Goal: Task Accomplishment & Management: Manage account settings

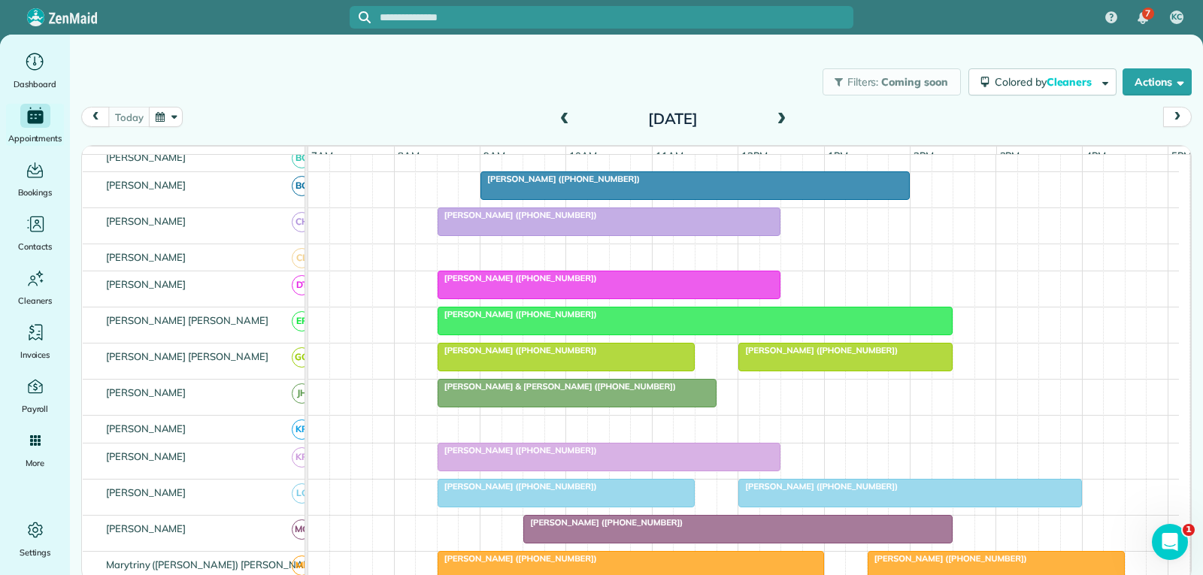
scroll to position [301, 0]
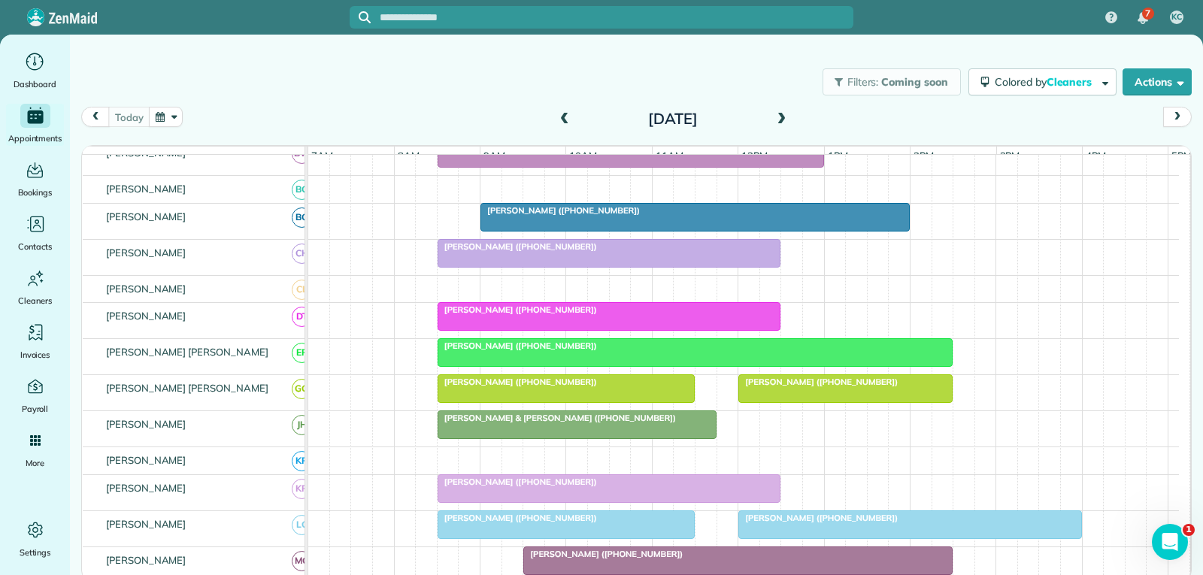
click at [768, 387] on span "[PERSON_NAME] ([PHONE_NUMBER])" at bounding box center [818, 382] width 161 height 11
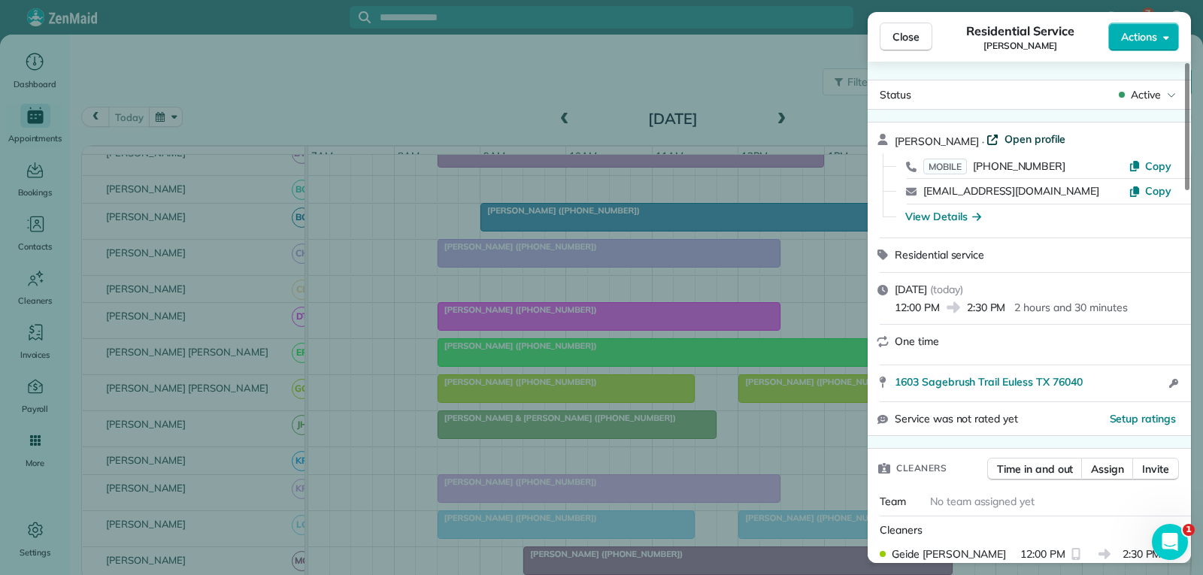
click at [1014, 141] on span "Open profile" at bounding box center [1035, 139] width 61 height 15
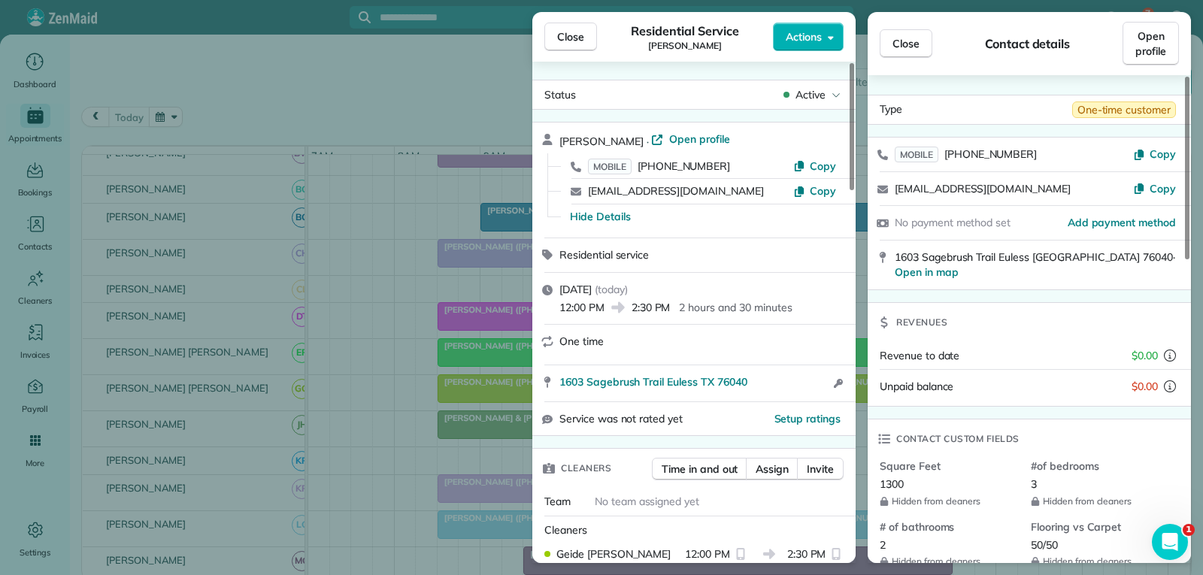
click at [581, 41] on span "Close" at bounding box center [570, 36] width 27 height 15
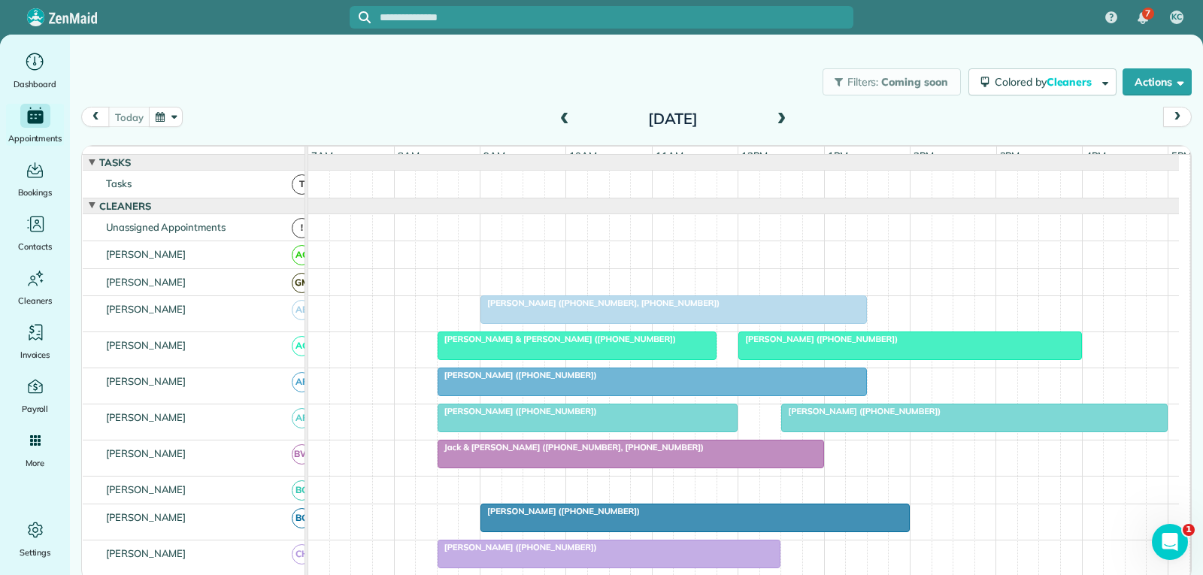
click at [645, 321] on div at bounding box center [673, 309] width 385 height 27
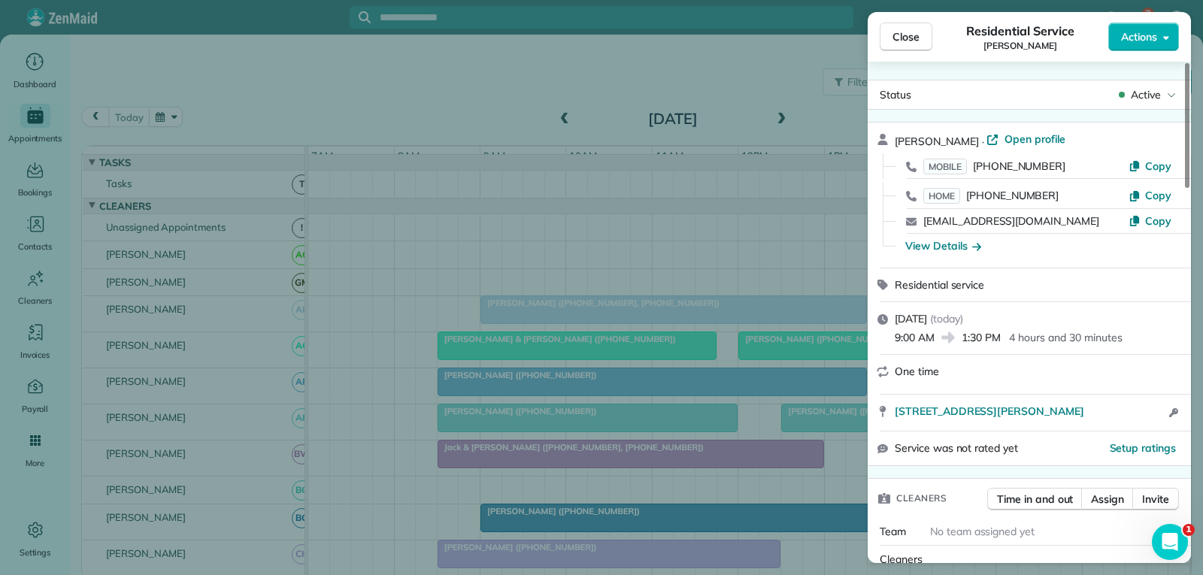
scroll to position [153, 0]
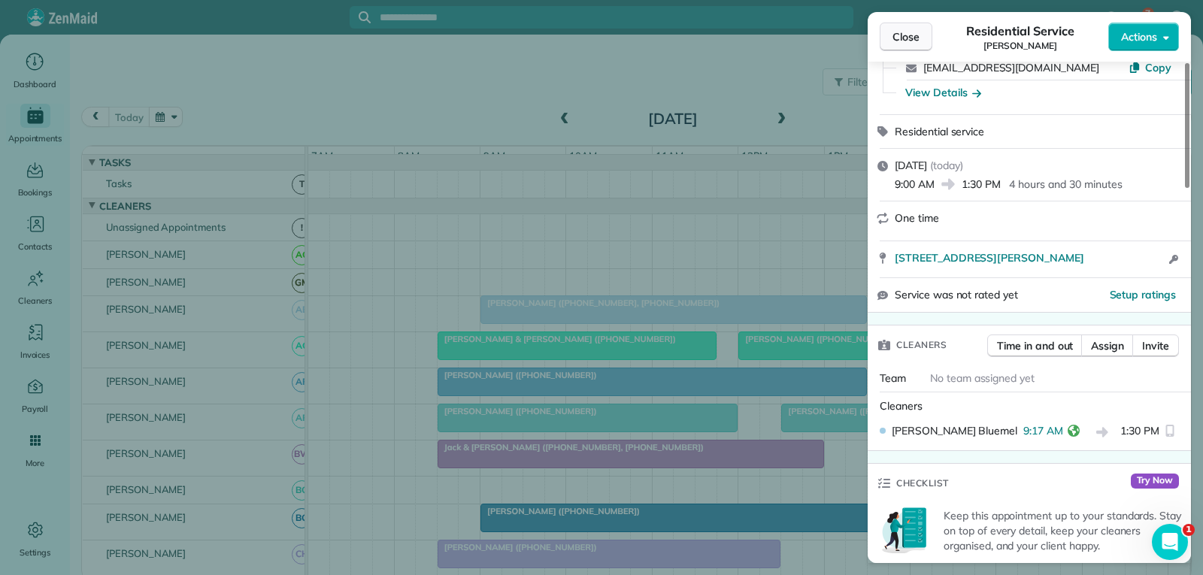
click at [896, 38] on span "Close" at bounding box center [906, 36] width 27 height 15
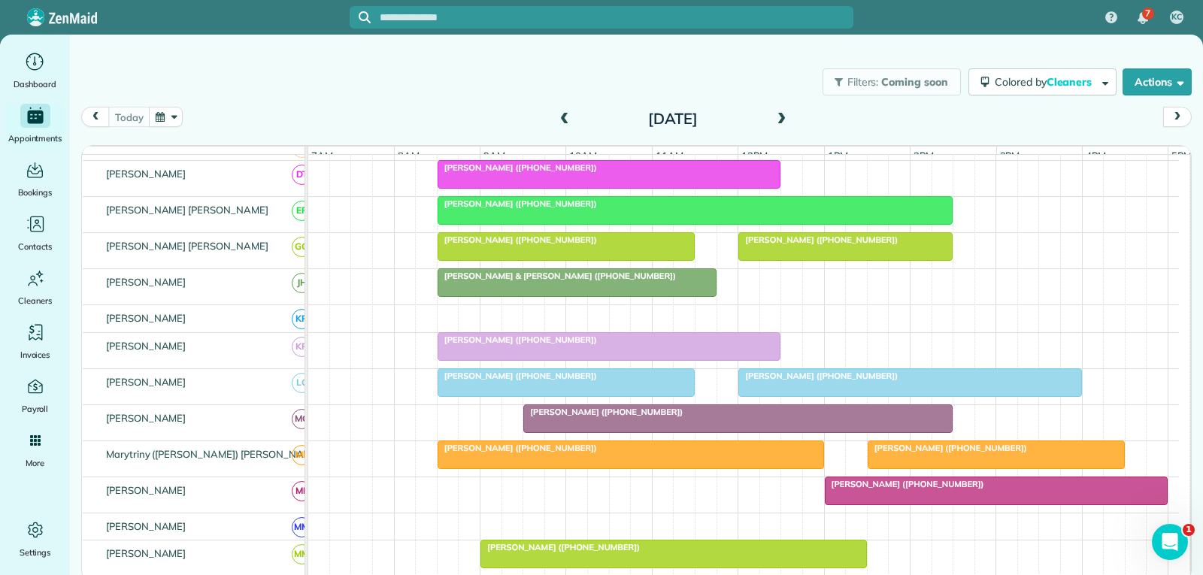
scroll to position [451, 0]
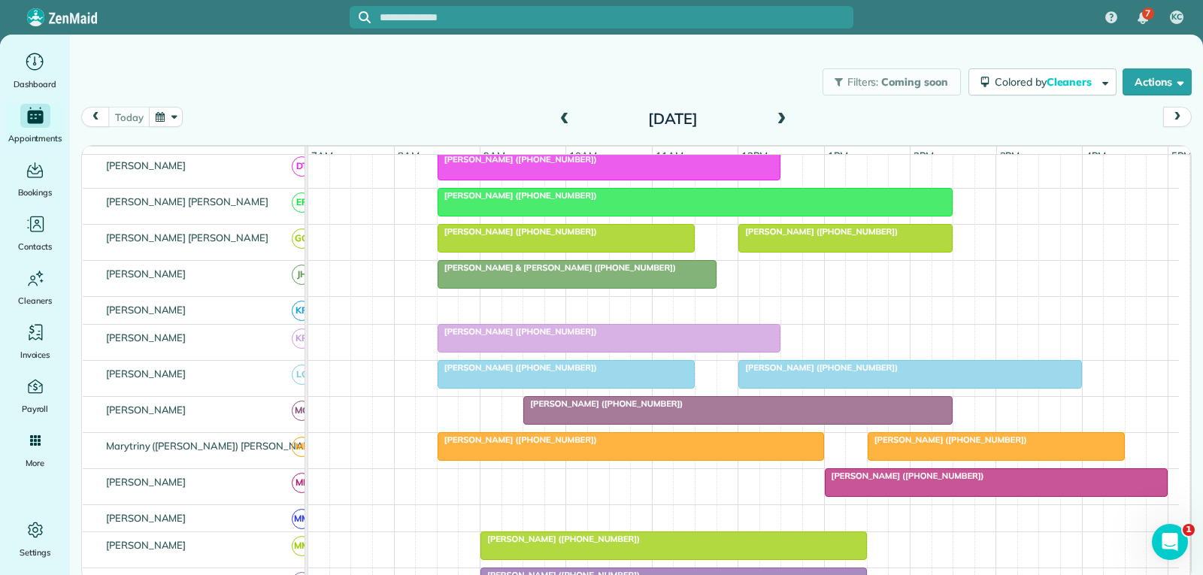
click at [645, 424] on div at bounding box center [738, 410] width 428 height 27
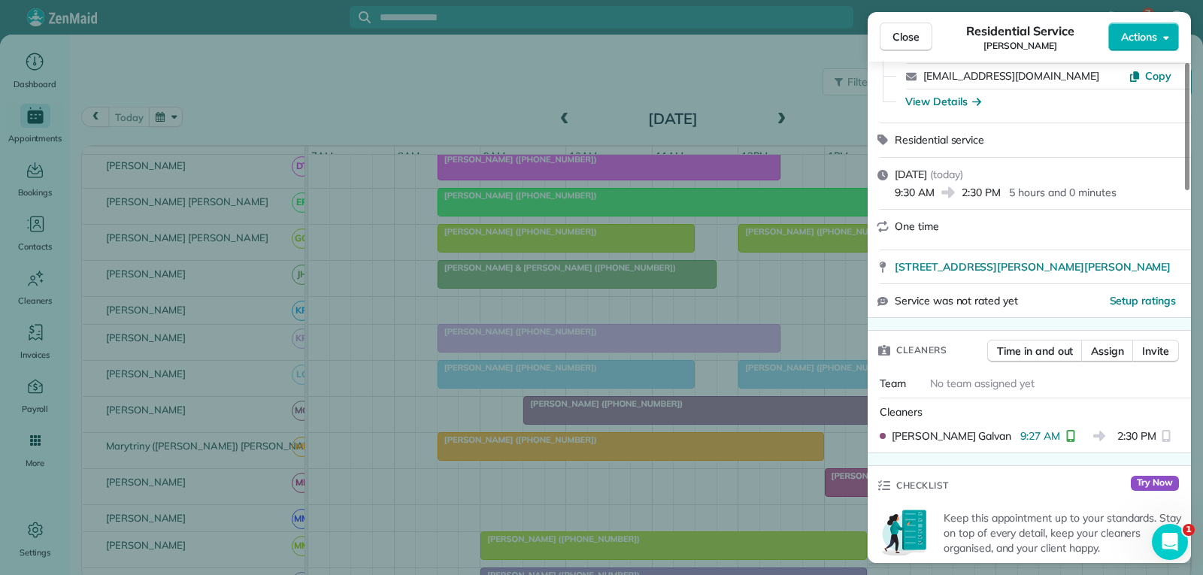
scroll to position [150, 0]
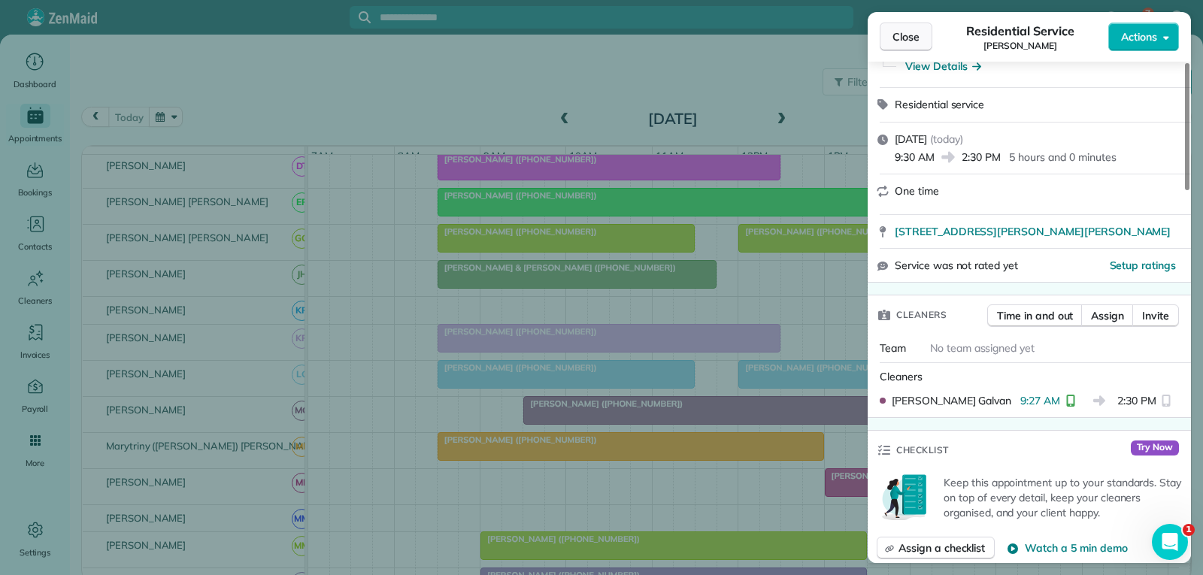
click at [901, 37] on span "Close" at bounding box center [906, 36] width 27 height 15
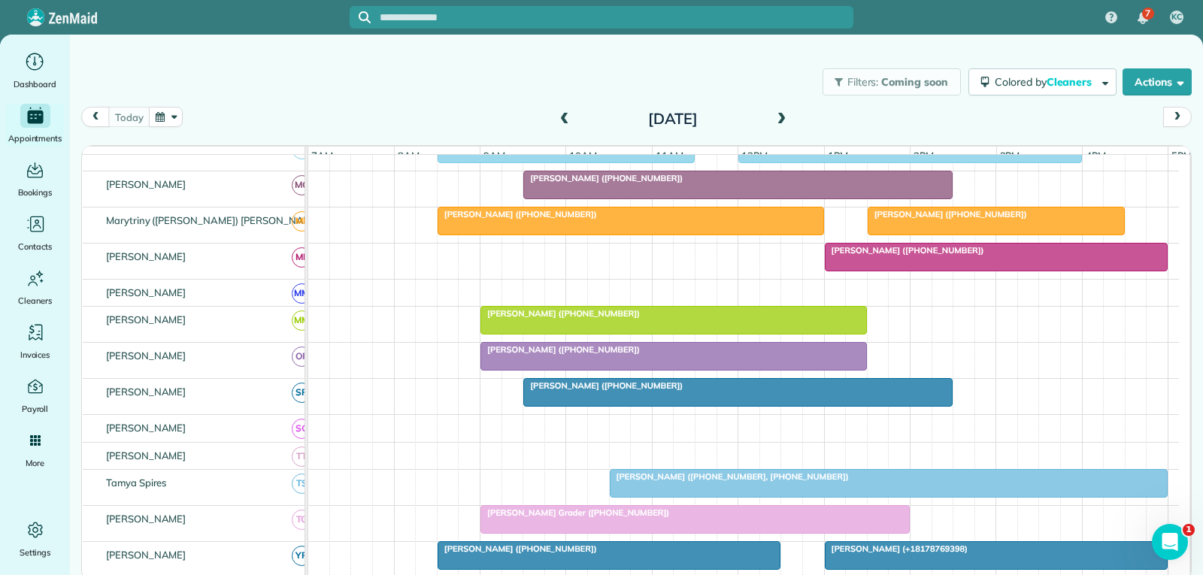
scroll to position [752, 0]
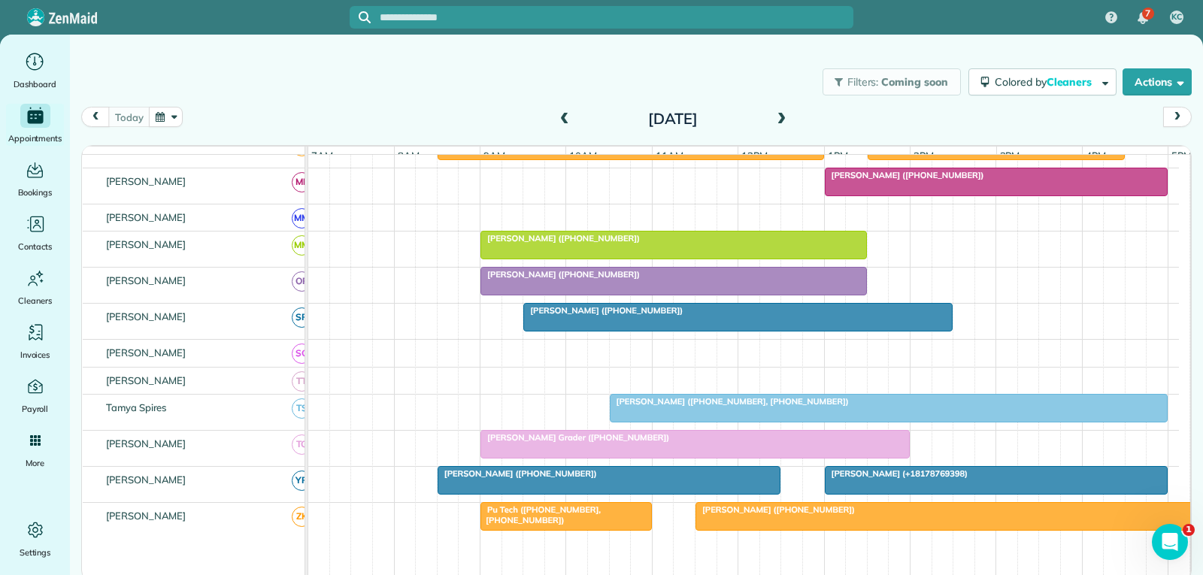
click at [657, 295] on div at bounding box center [673, 281] width 385 height 27
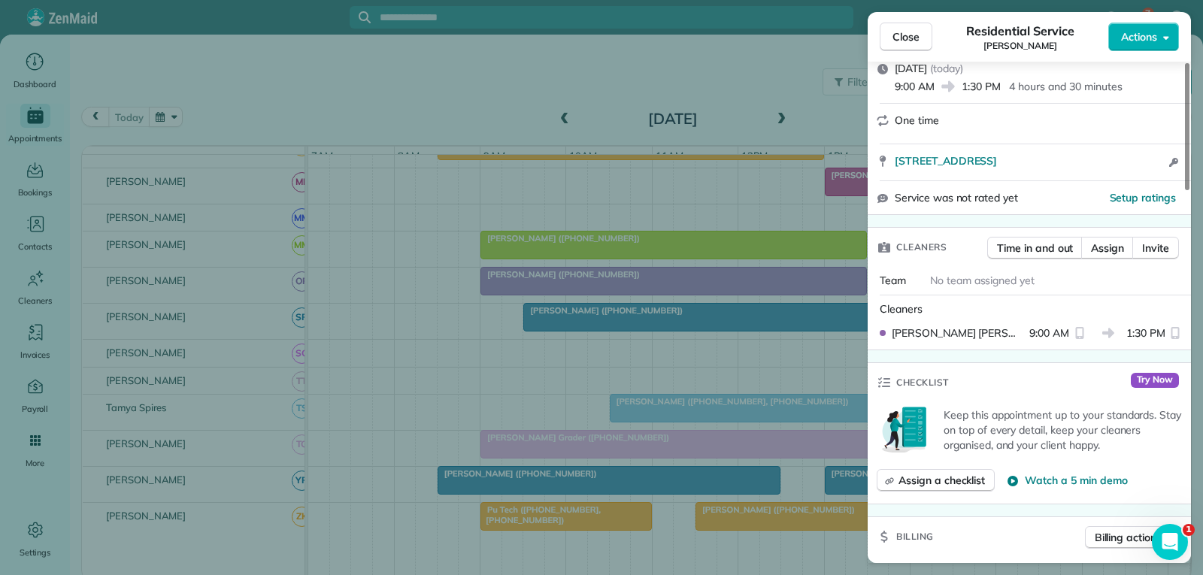
scroll to position [226, 0]
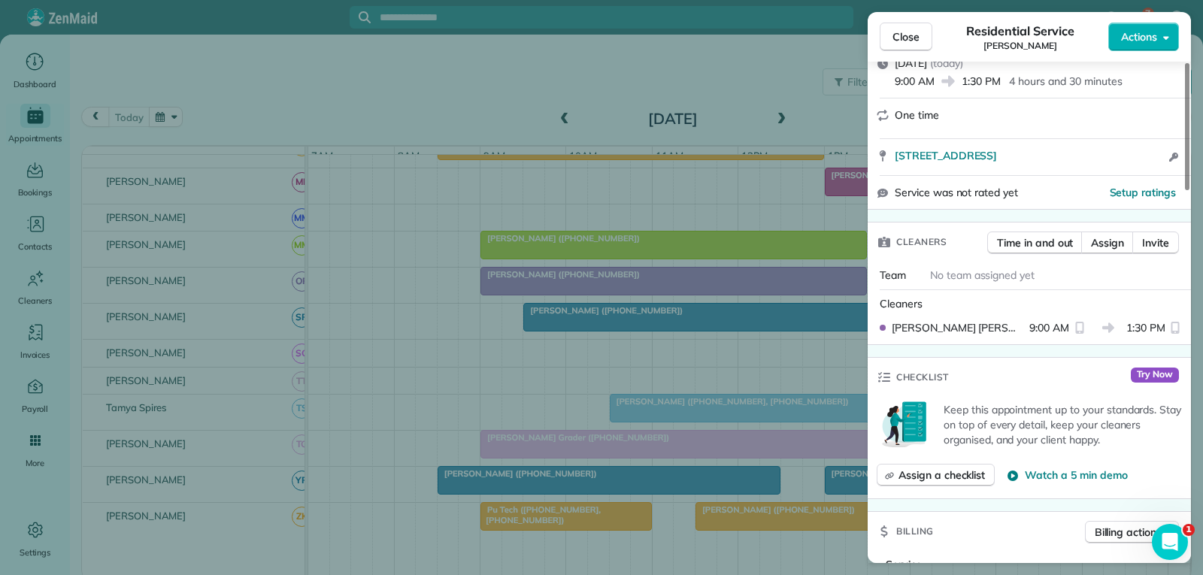
drag, startPoint x: 904, startPoint y: 41, endPoint x: 893, endPoint y: 84, distance: 44.1
click at [903, 41] on span "Close" at bounding box center [906, 36] width 27 height 15
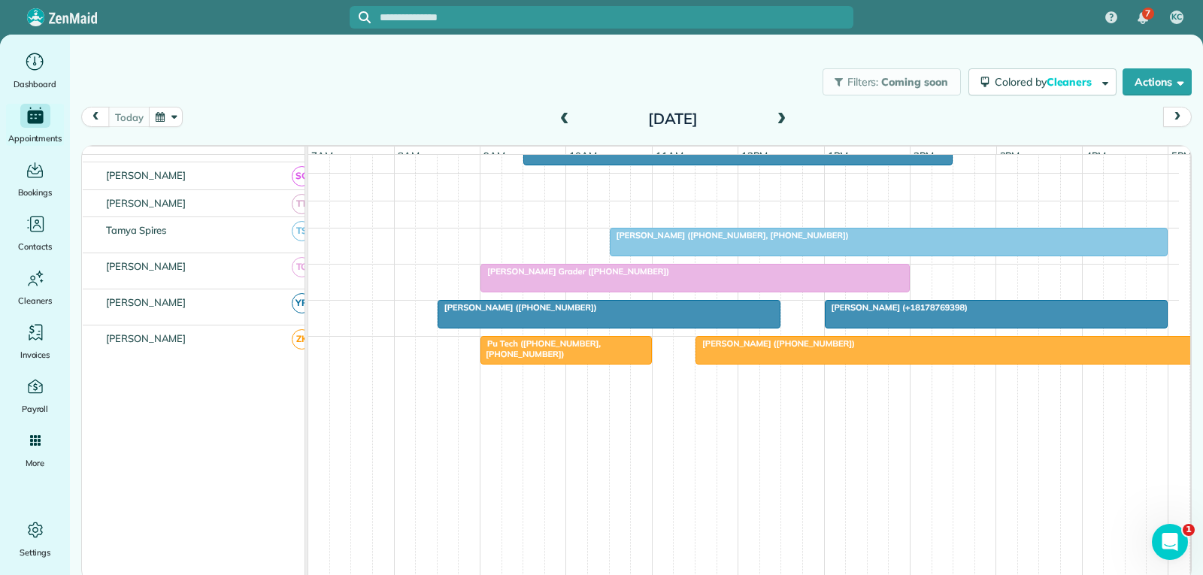
scroll to position [854, 0]
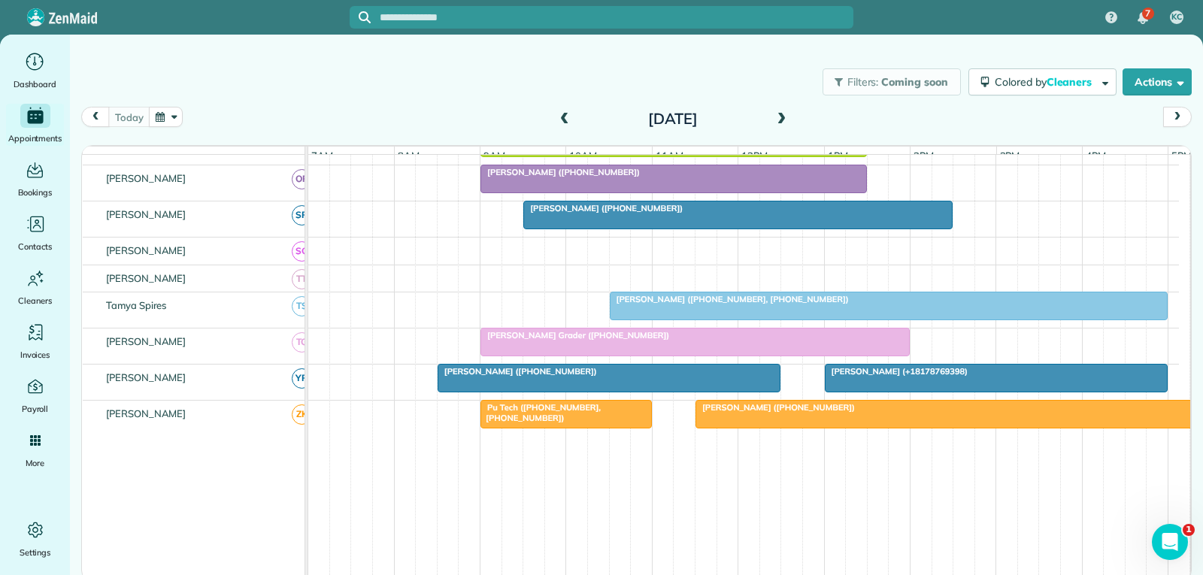
click at [714, 229] on div at bounding box center [738, 215] width 428 height 27
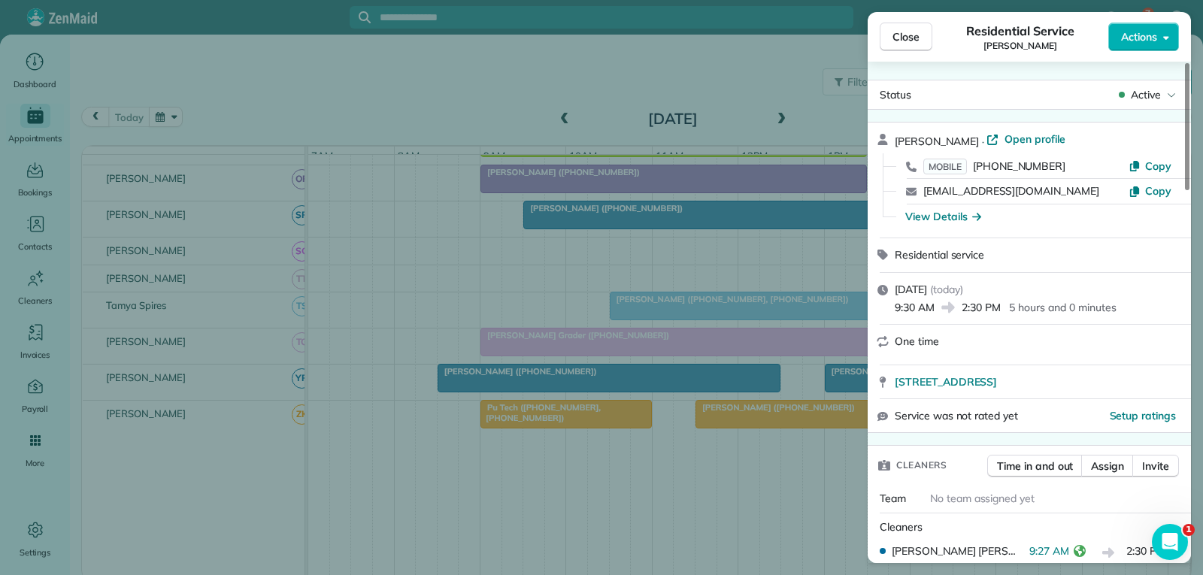
drag, startPoint x: 905, startPoint y: 33, endPoint x: 757, endPoint y: 163, distance: 196.6
click at [903, 32] on span "Close" at bounding box center [906, 36] width 27 height 15
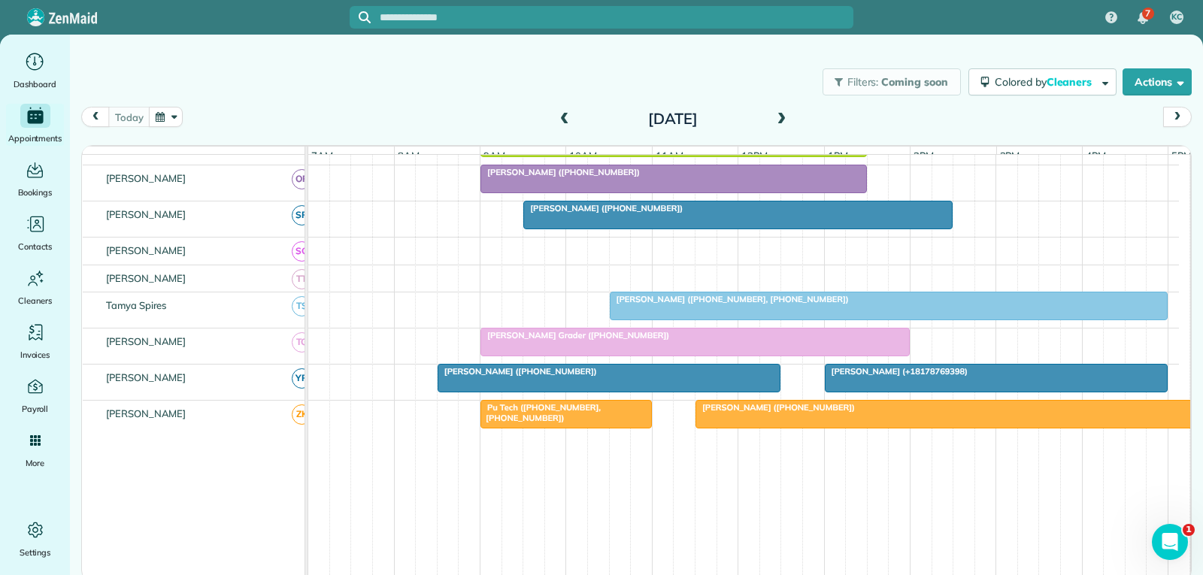
click at [700, 319] on div at bounding box center [889, 306] width 556 height 27
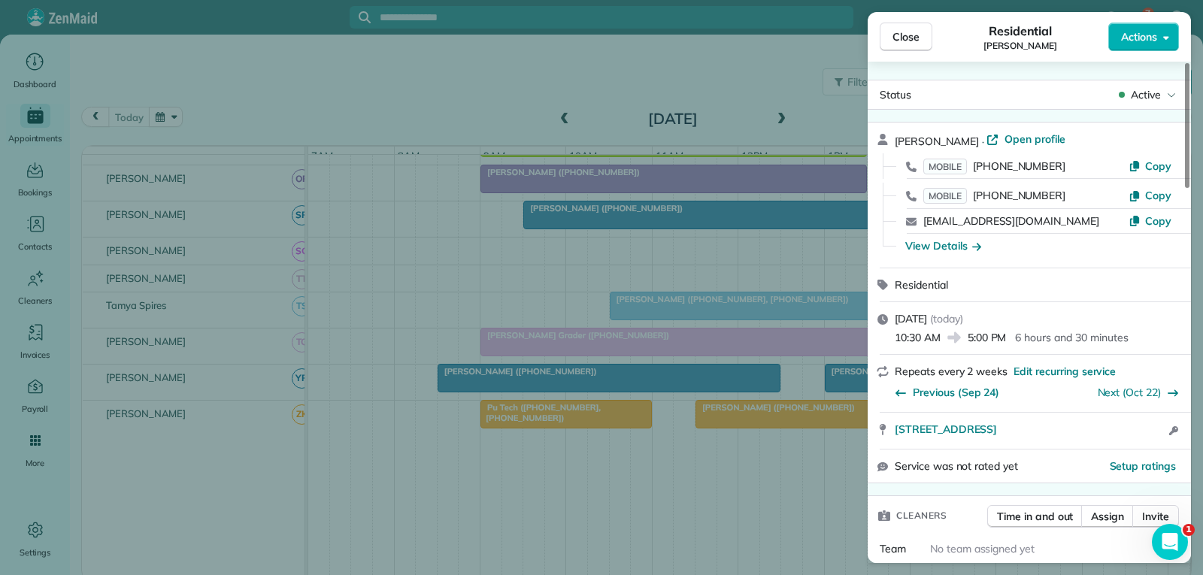
scroll to position [150, 0]
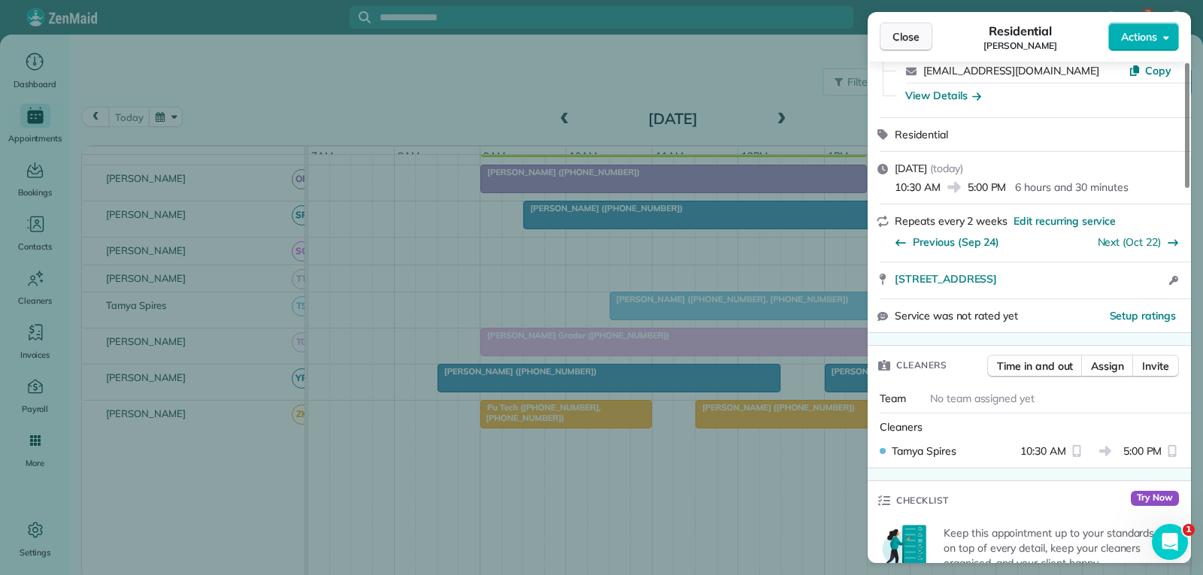
click at [911, 32] on span "Close" at bounding box center [906, 36] width 27 height 15
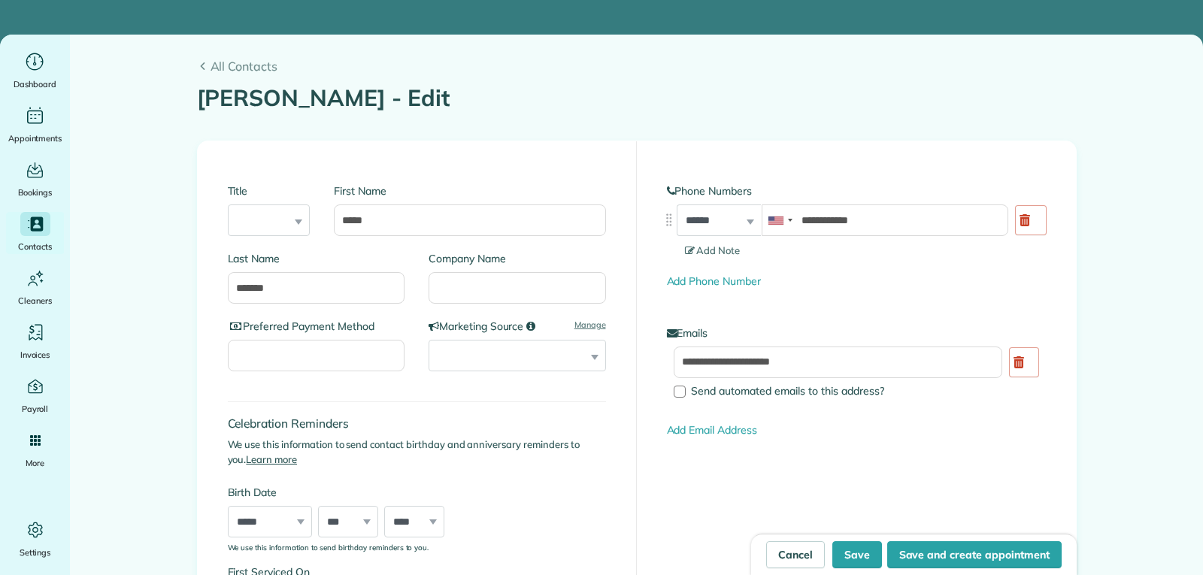
type input "**********"
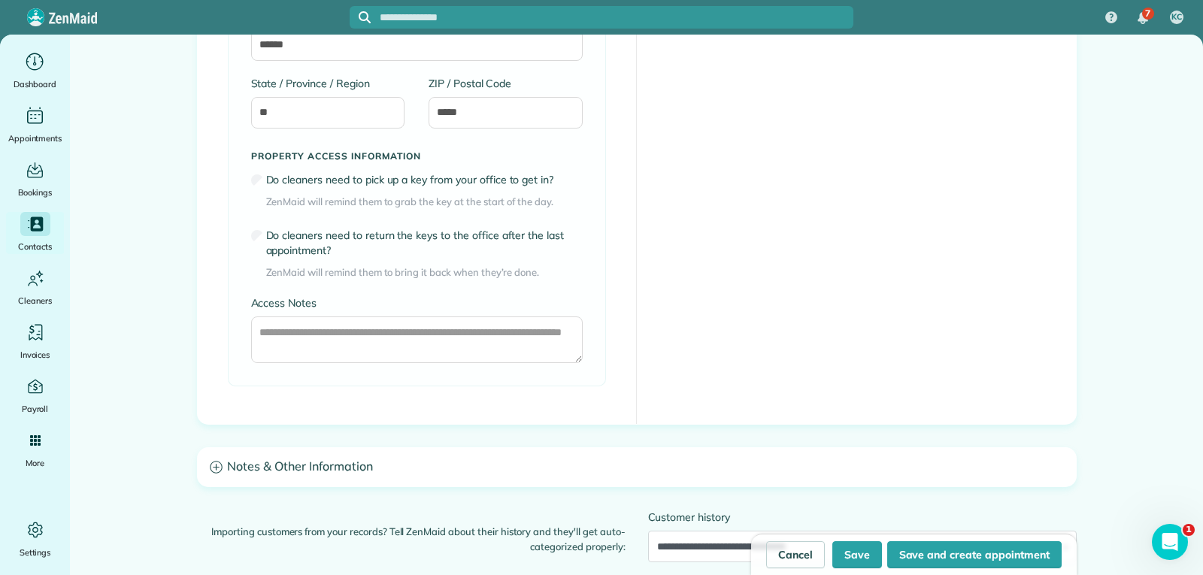
scroll to position [1128, 0]
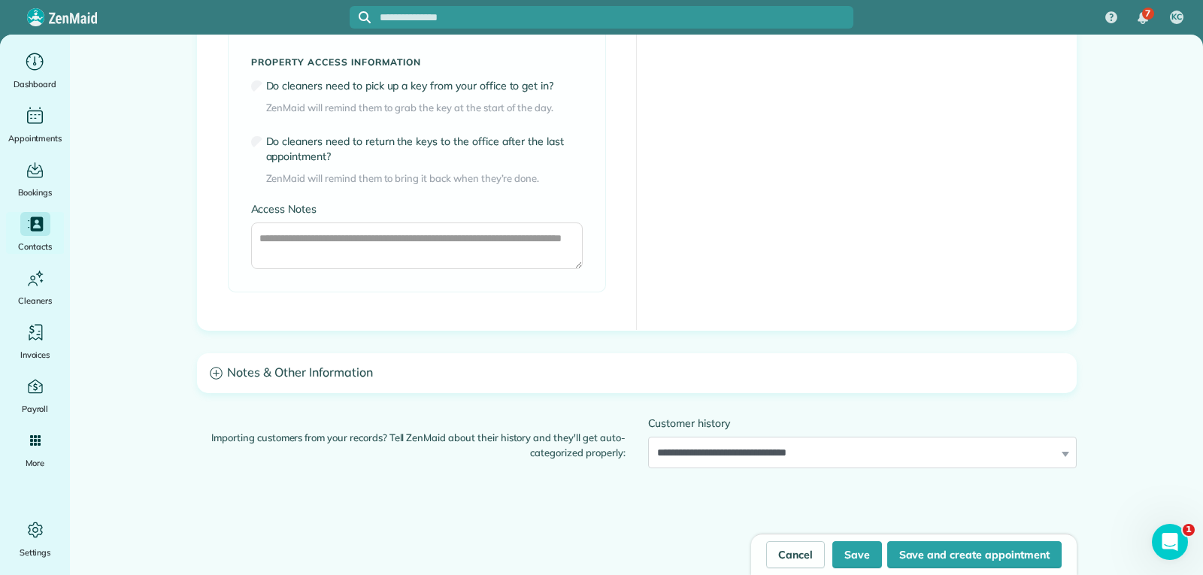
click at [320, 373] on h3 "Notes & Other Information" at bounding box center [637, 373] width 878 height 38
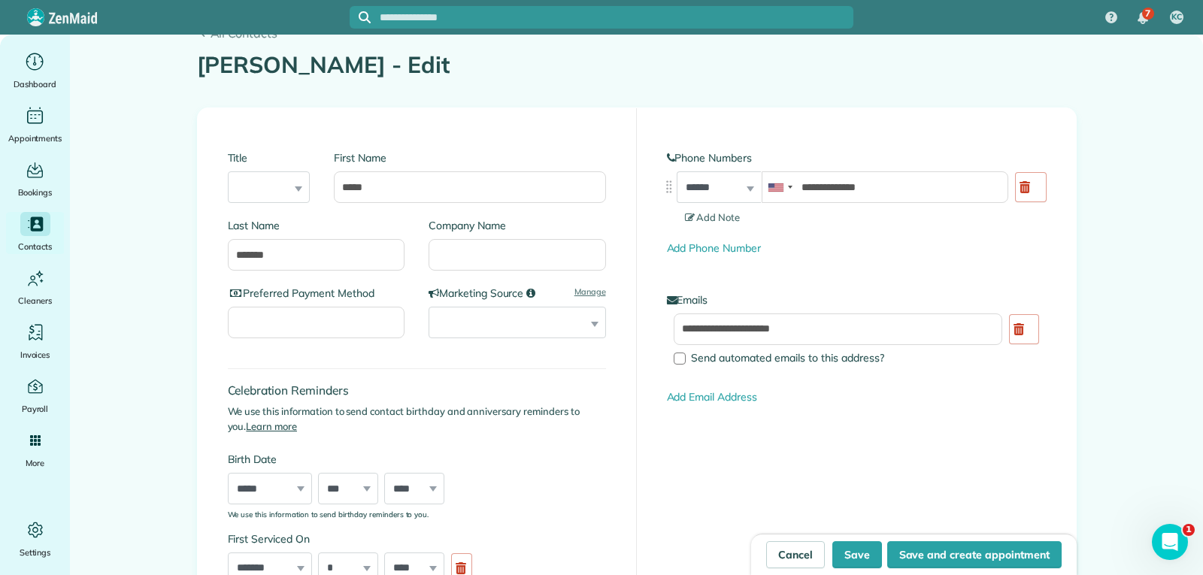
scroll to position [0, 0]
